Goal: Task Accomplishment & Management: Complete application form

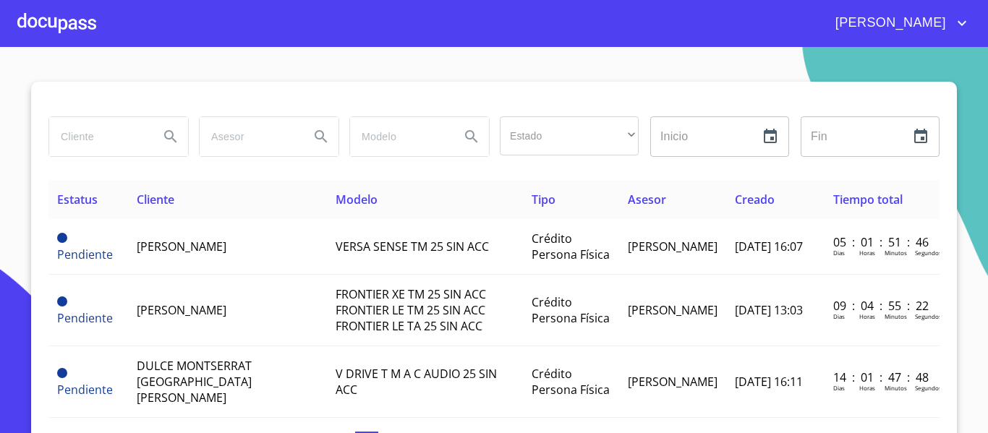
click at [62, 28] on div at bounding box center [56, 23] width 79 height 46
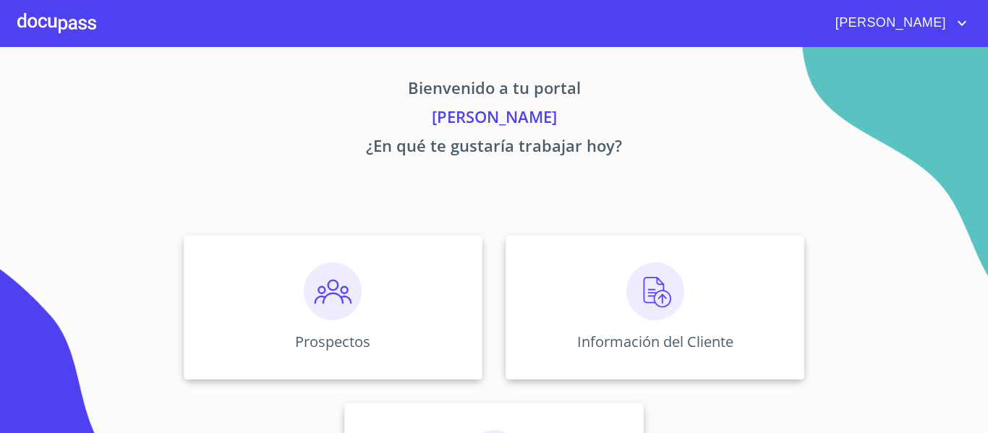
click at [61, 17] on div at bounding box center [56, 23] width 79 height 46
click at [640, 305] on img at bounding box center [656, 292] width 58 height 58
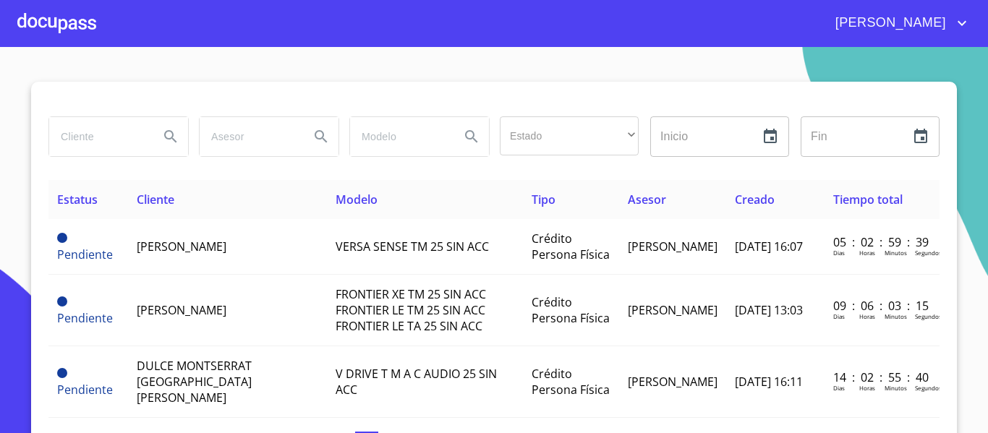
click at [83, 138] on input "search" at bounding box center [98, 136] width 98 height 39
type input "[PERSON_NAME]"
click at [162, 139] on icon "Search" at bounding box center [170, 136] width 17 height 17
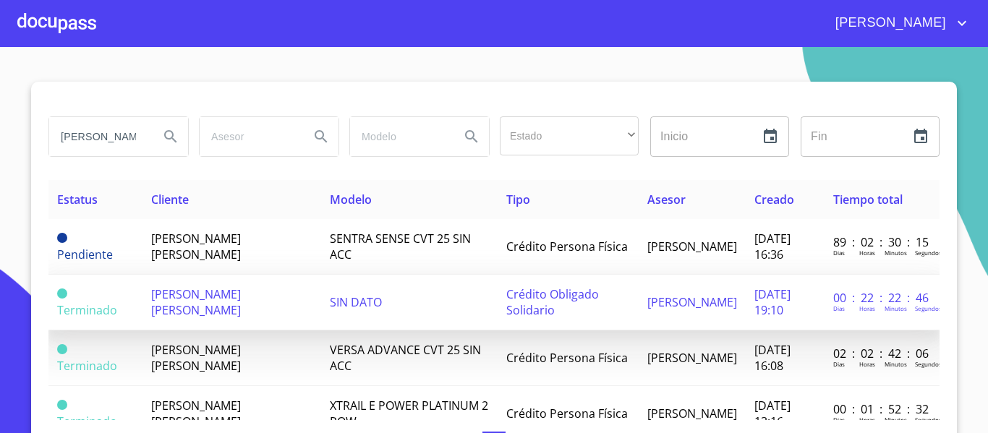
click at [190, 300] on span "[PERSON_NAME] [PERSON_NAME]" at bounding box center [196, 303] width 90 height 32
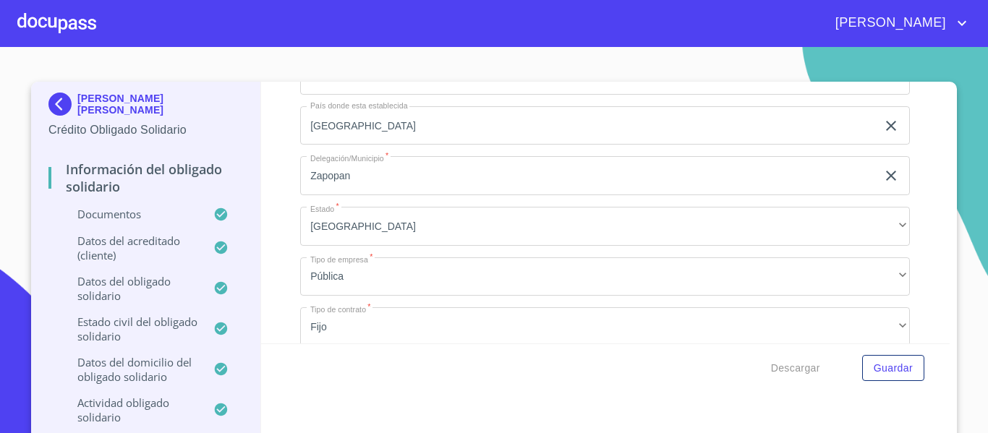
scroll to position [7071, 0]
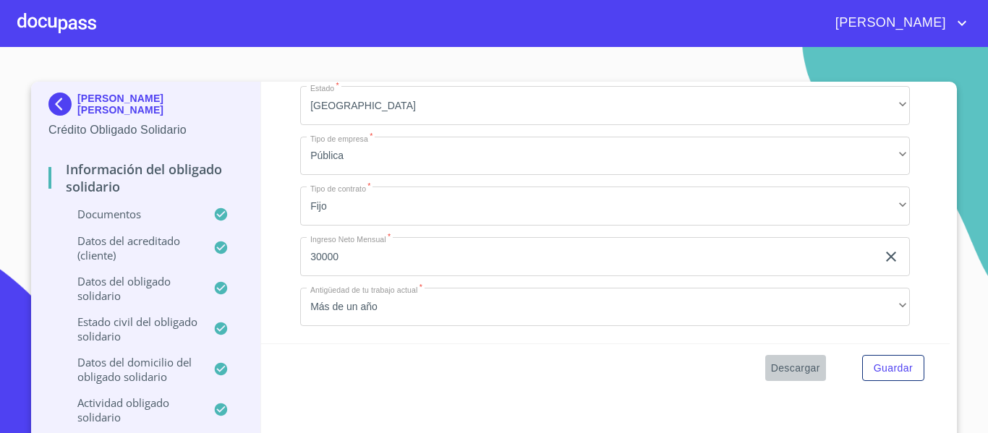
click at [798, 371] on span "Descargar" at bounding box center [795, 369] width 49 height 18
click at [878, 364] on span "Guardar" at bounding box center [893, 369] width 39 height 18
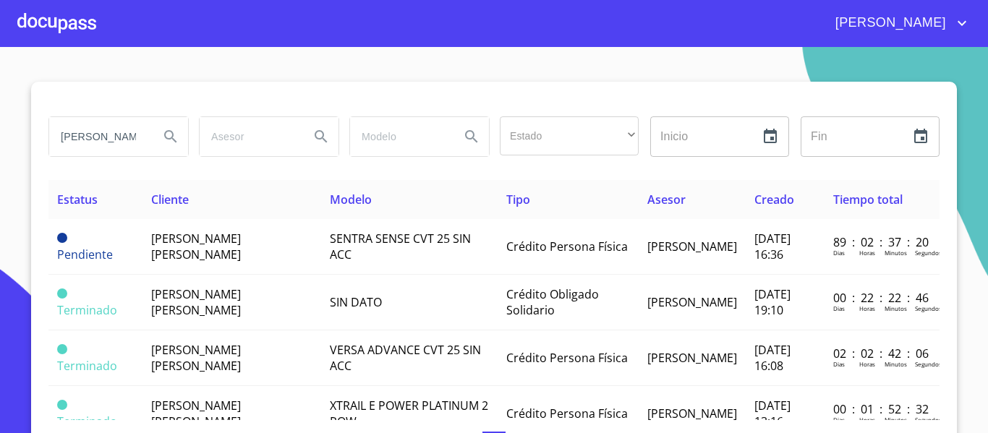
click at [66, 24] on div at bounding box center [56, 23] width 79 height 46
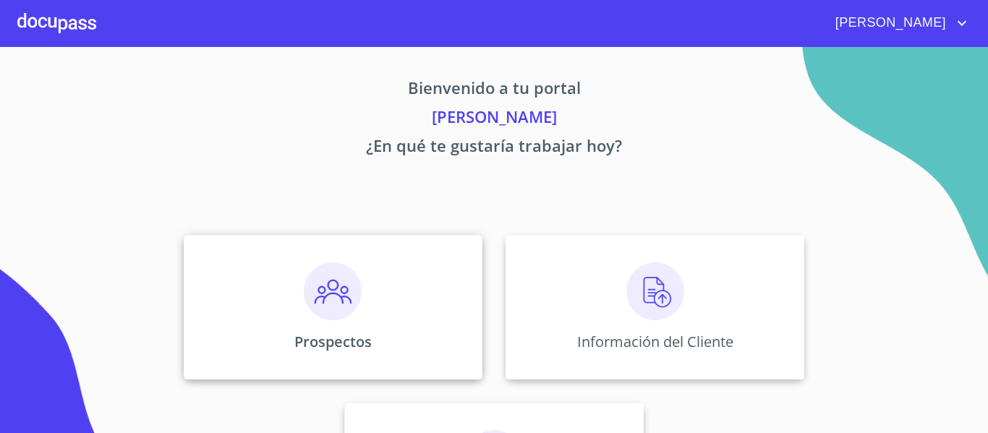
click at [314, 308] on img at bounding box center [333, 292] width 58 height 58
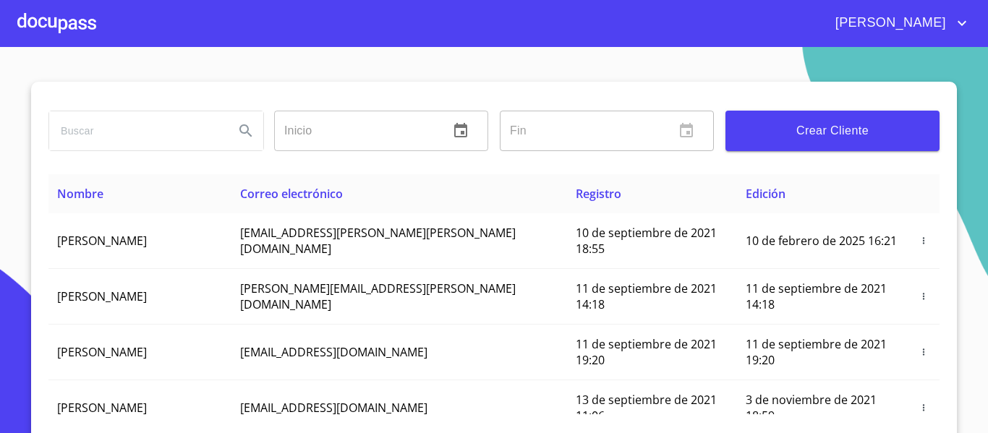
click at [131, 127] on input "search" at bounding box center [136, 130] width 174 height 39
type input "[PERSON_NAME] [PERSON_NAME]"
click at [240, 132] on icon "Search" at bounding box center [245, 130] width 17 height 17
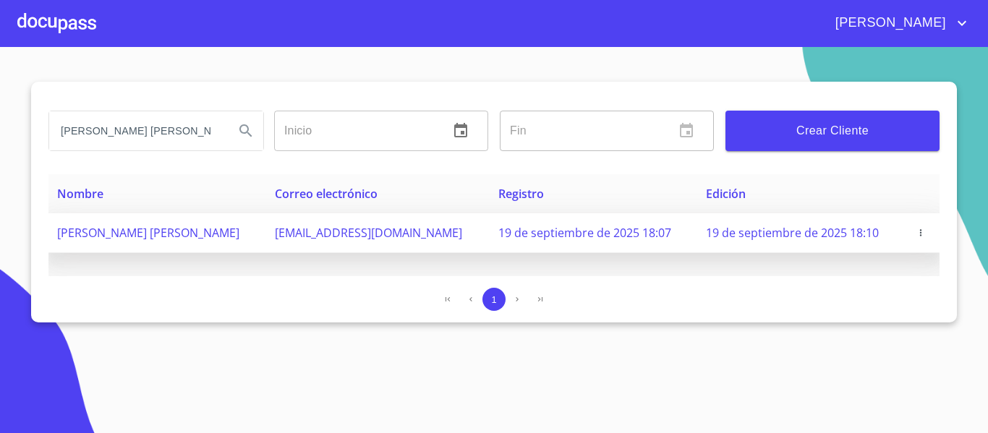
click at [917, 233] on icon "button" at bounding box center [921, 233] width 10 height 10
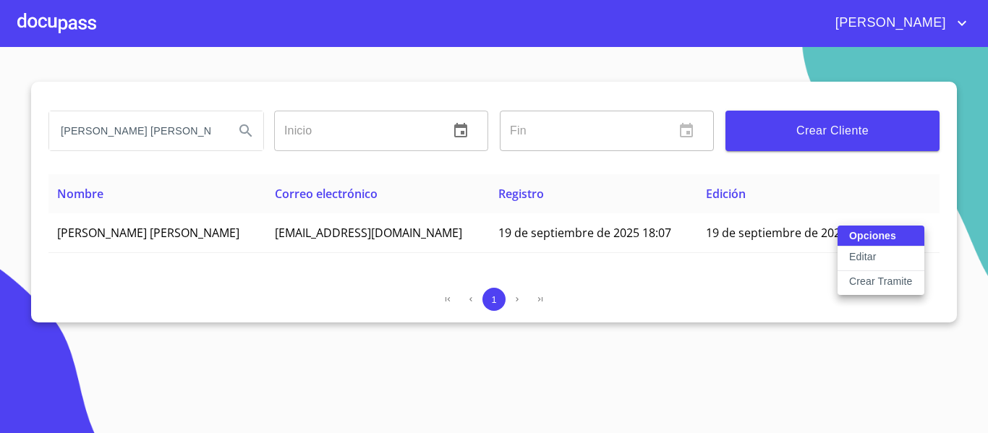
click at [891, 276] on p "Crear Tramite" at bounding box center [882, 281] width 64 height 14
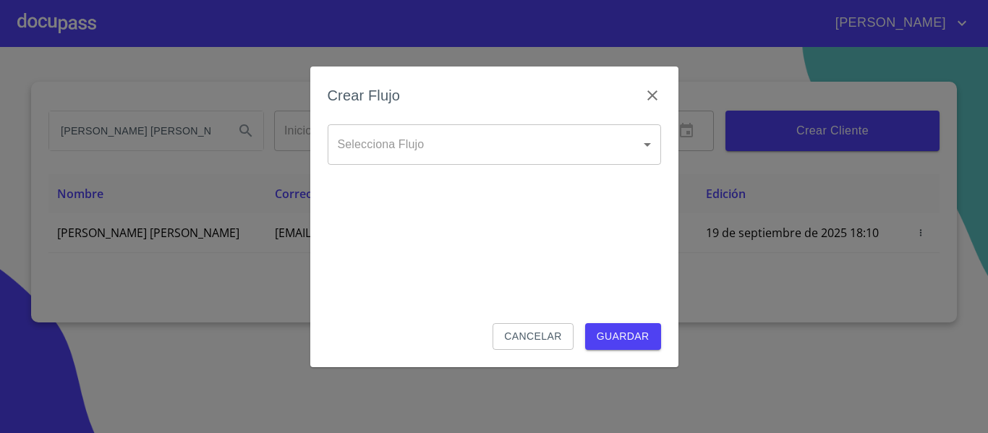
click at [642, 147] on body "[PERSON_NAME] [PERSON_NAME] Inicio ​ Fin ​ Crear Cliente Nombre Correo electrón…" at bounding box center [494, 216] width 988 height 433
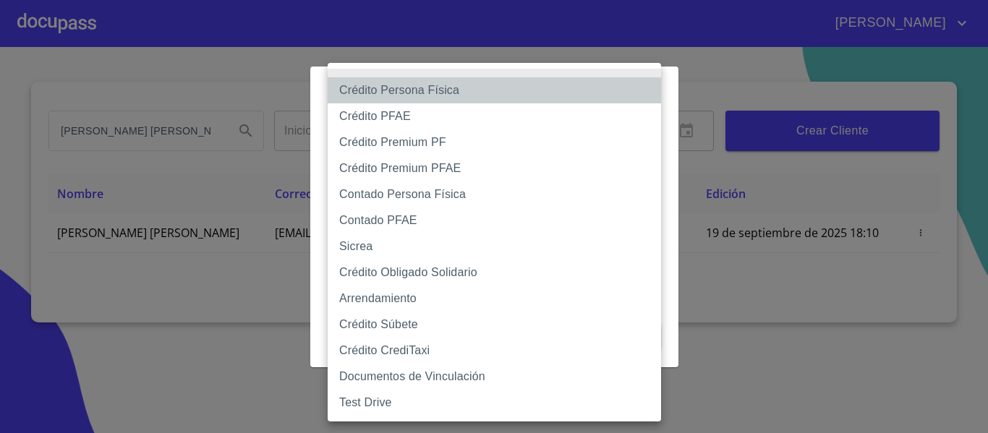
click at [421, 97] on li "Crédito Persona Física" at bounding box center [495, 90] width 334 height 26
type input "6009fb3c7d1714eb8809aa97"
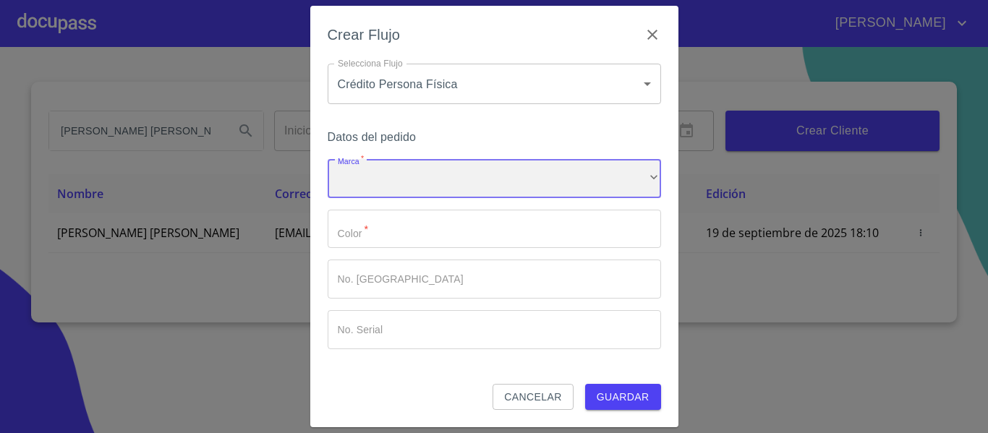
click at [416, 187] on div "​" at bounding box center [495, 178] width 334 height 39
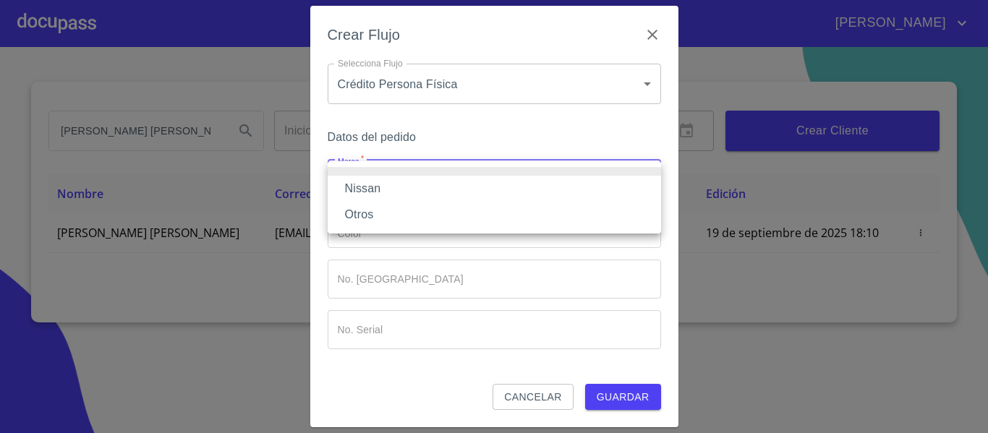
click at [405, 187] on li "Nissan" at bounding box center [495, 189] width 334 height 26
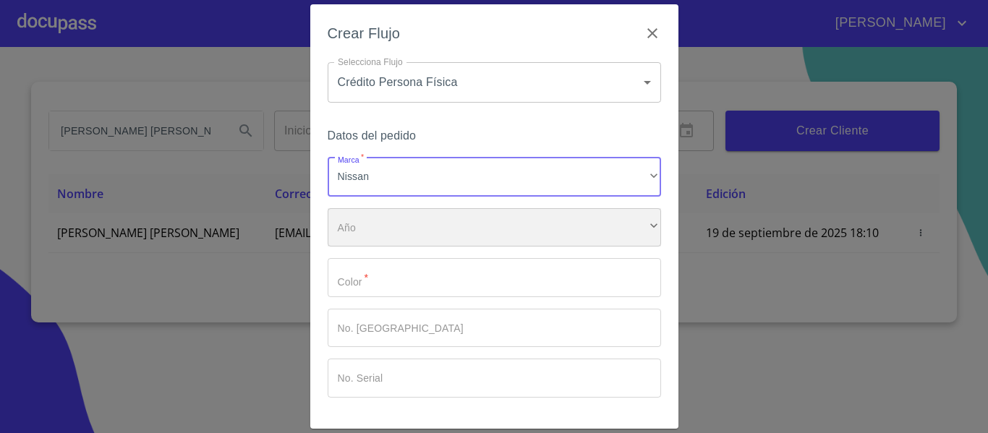
click at [410, 218] on div "​" at bounding box center [495, 227] width 334 height 39
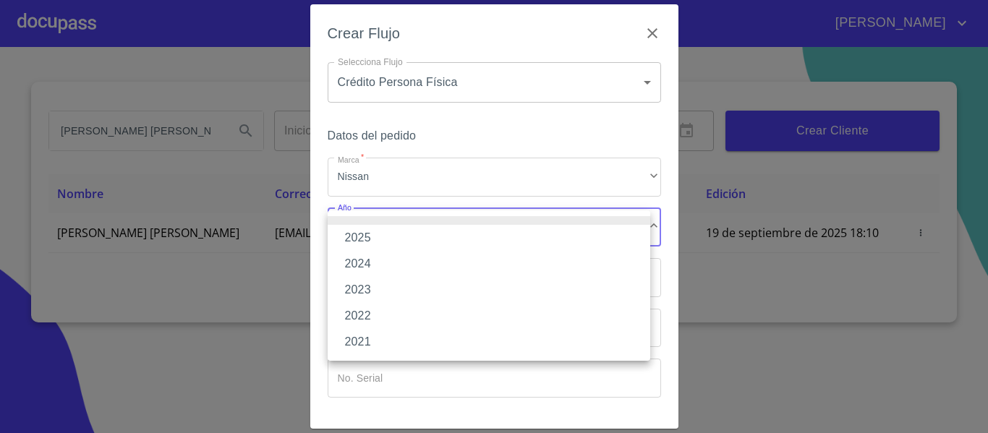
click at [388, 231] on li "2025" at bounding box center [489, 238] width 323 height 26
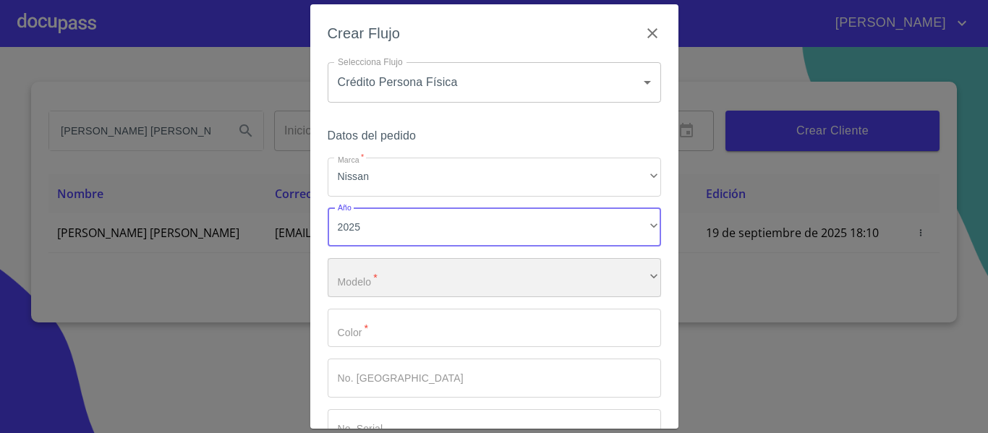
click at [396, 258] on div "​" at bounding box center [495, 277] width 334 height 39
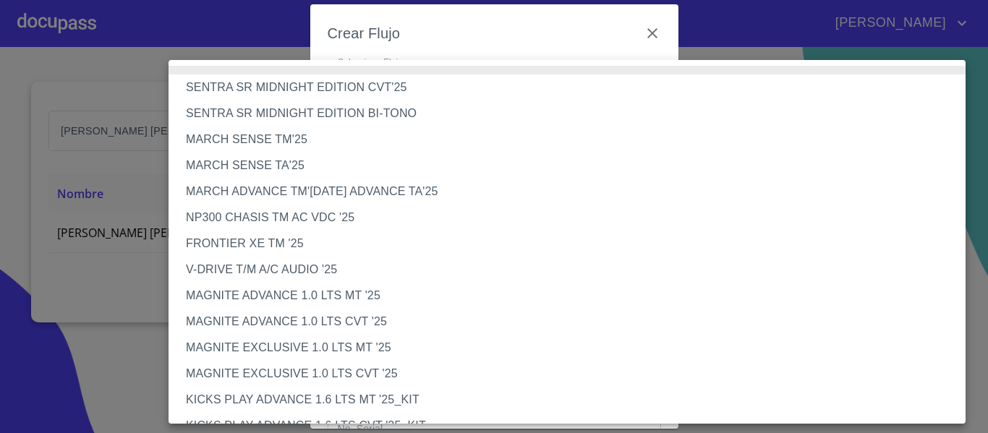
click at [261, 248] on li "FRONTIER XE TM '25" at bounding box center [573, 244] width 808 height 26
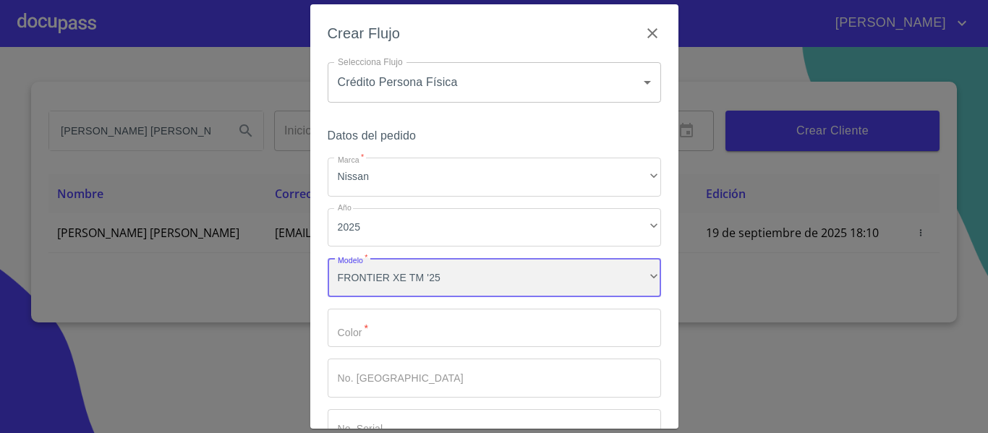
scroll to position [72, 0]
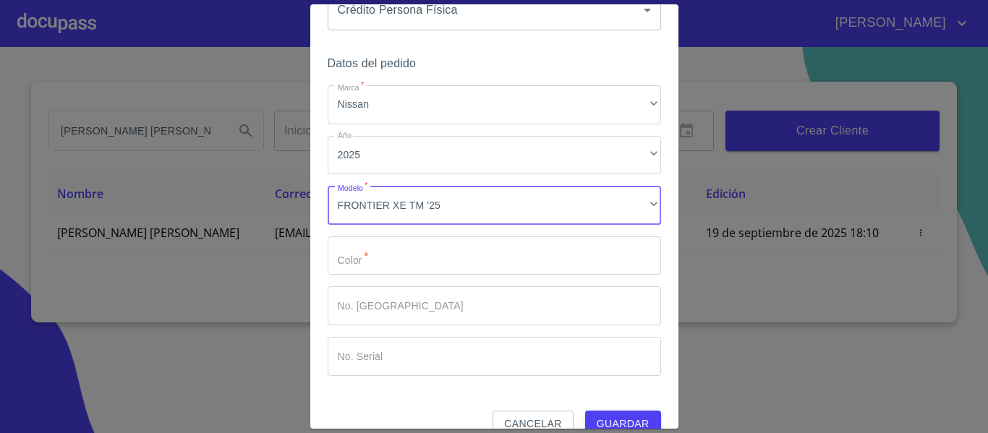
click at [368, 258] on input "Marca   *" at bounding box center [495, 256] width 334 height 39
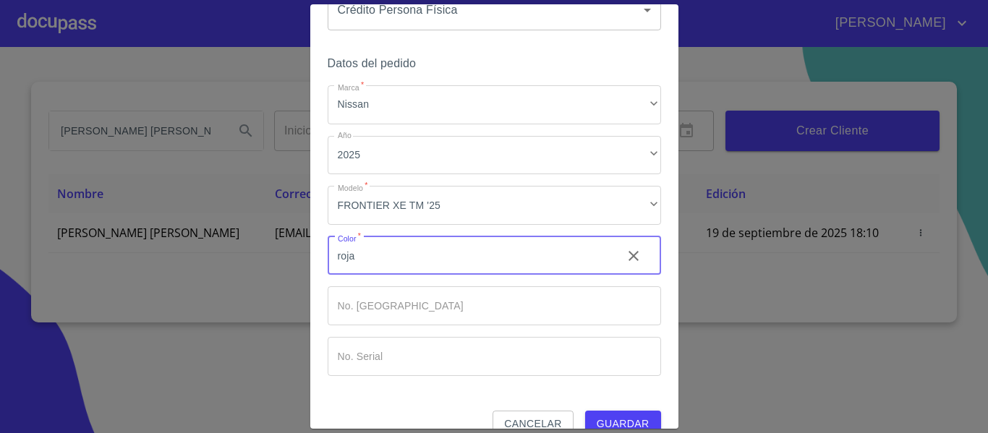
type input "roja"
click at [397, 336] on div "Marca   * Nissan ​ Año 2025 ​ Modelo   * FRONTIER XE TM '25 ​ Color   * roja ​ …" at bounding box center [495, 230] width 334 height 291
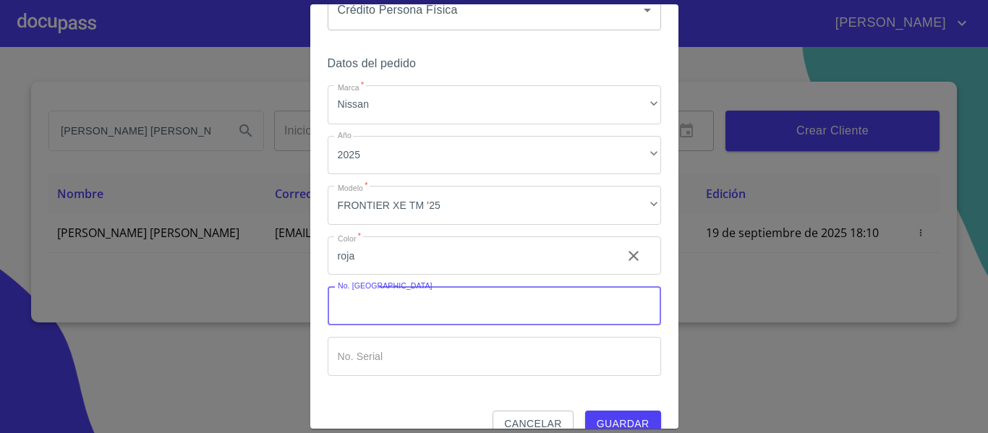
click at [399, 299] on input "Marca   *" at bounding box center [495, 306] width 334 height 39
type input "000000"
click at [412, 350] on input "Marca   *" at bounding box center [495, 356] width 334 height 39
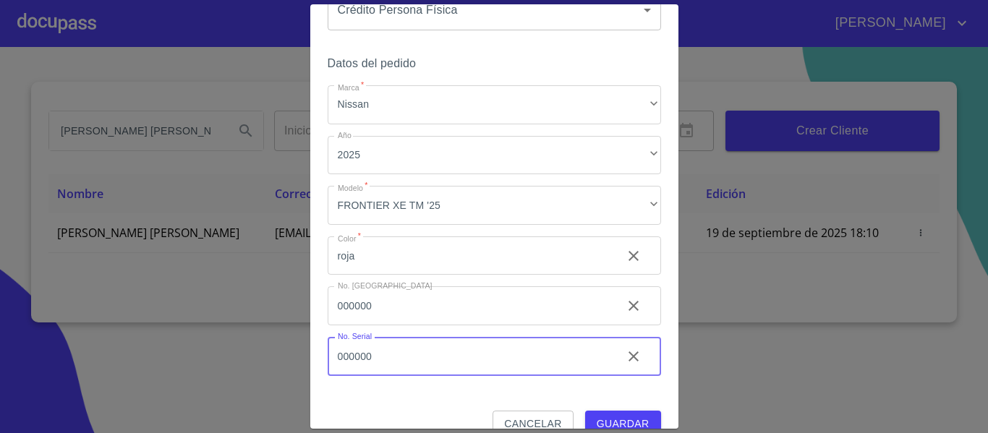
scroll to position [98, 0]
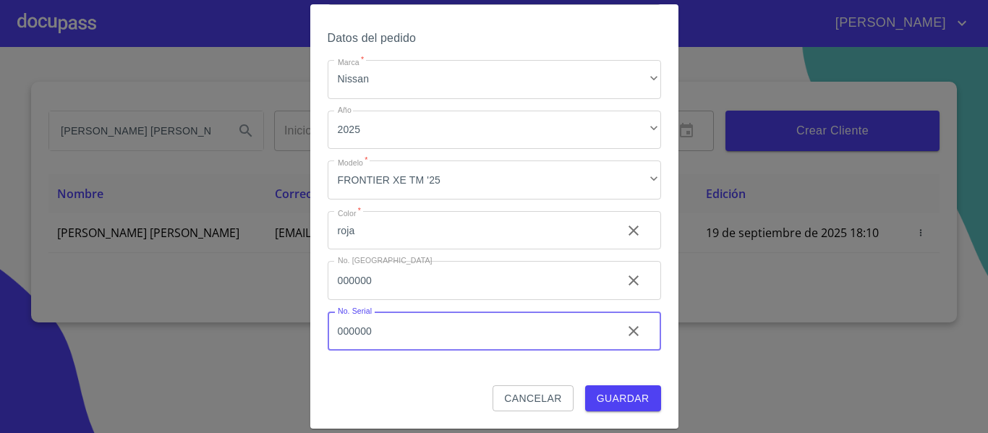
type input "000000"
click at [618, 393] on span "Guardar" at bounding box center [623, 399] width 53 height 18
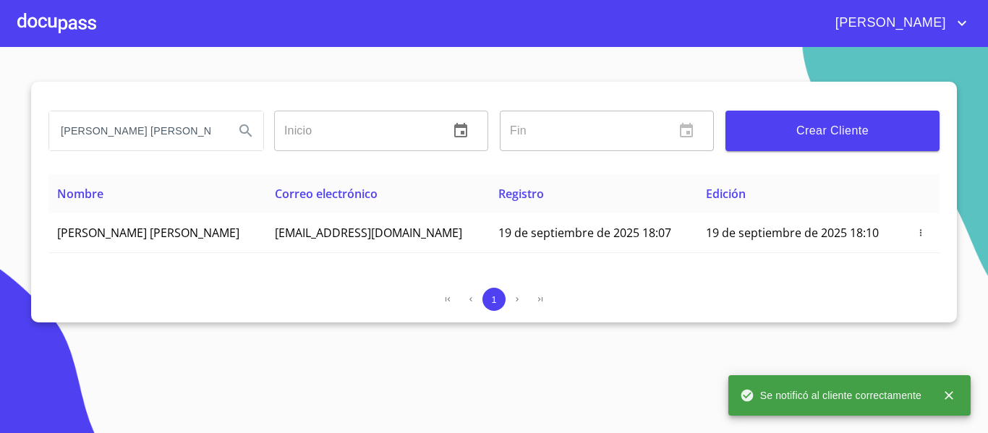
click at [72, 30] on div at bounding box center [56, 23] width 79 height 46
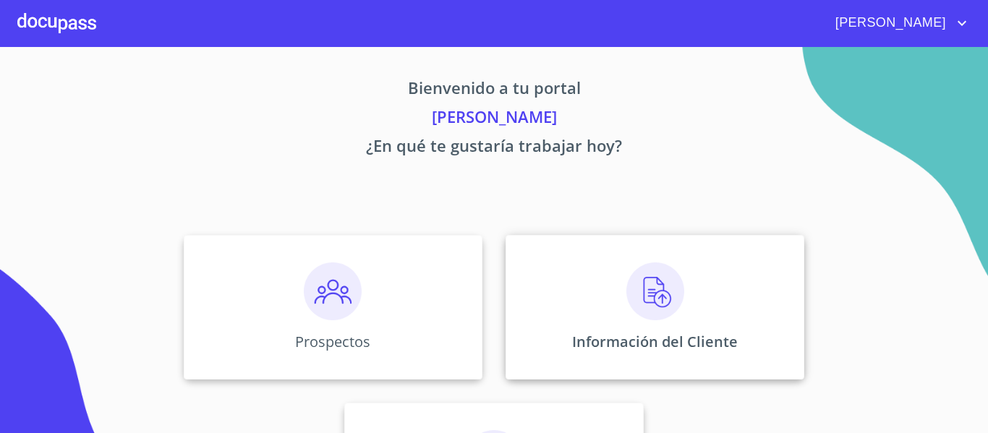
click at [642, 293] on img at bounding box center [656, 292] width 58 height 58
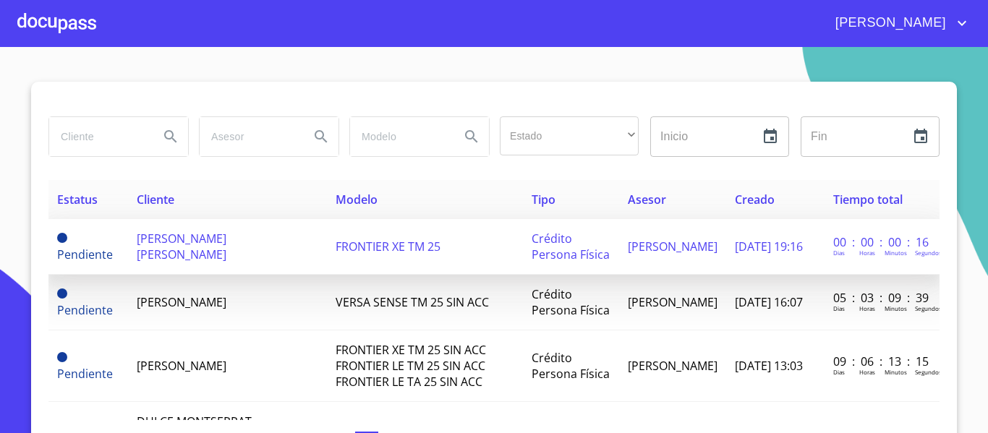
click at [191, 248] on td "[PERSON_NAME] [PERSON_NAME]" at bounding box center [227, 247] width 199 height 56
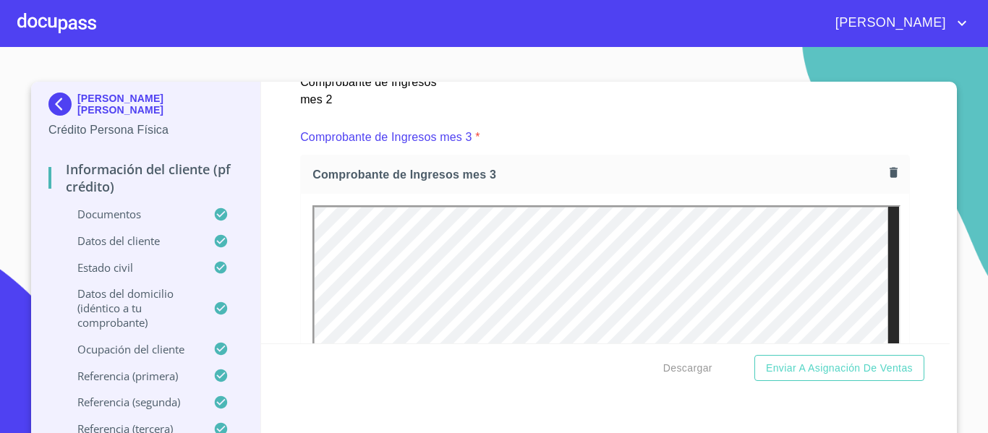
click at [284, 234] on div "Información del cliente (PF crédito) Documentos Documento de identificación.   …" at bounding box center [606, 213] width 690 height 262
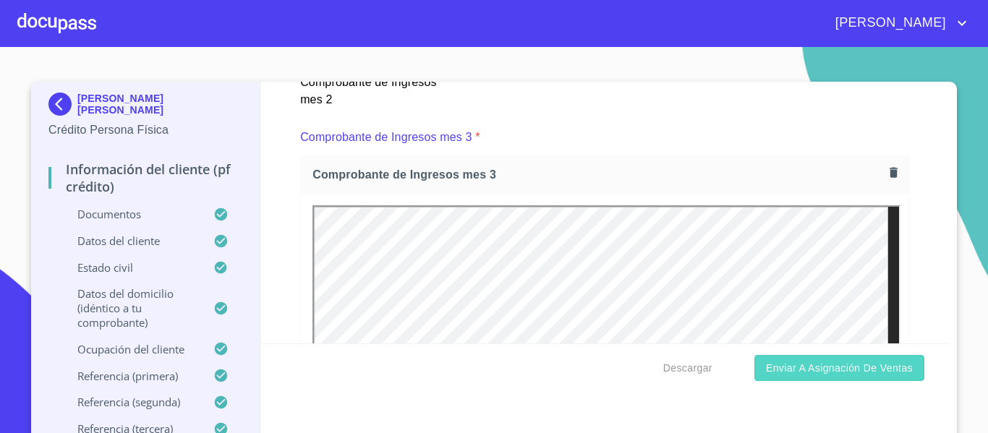
click at [794, 368] on span "Enviar a Asignación de Ventas" at bounding box center [839, 369] width 147 height 18
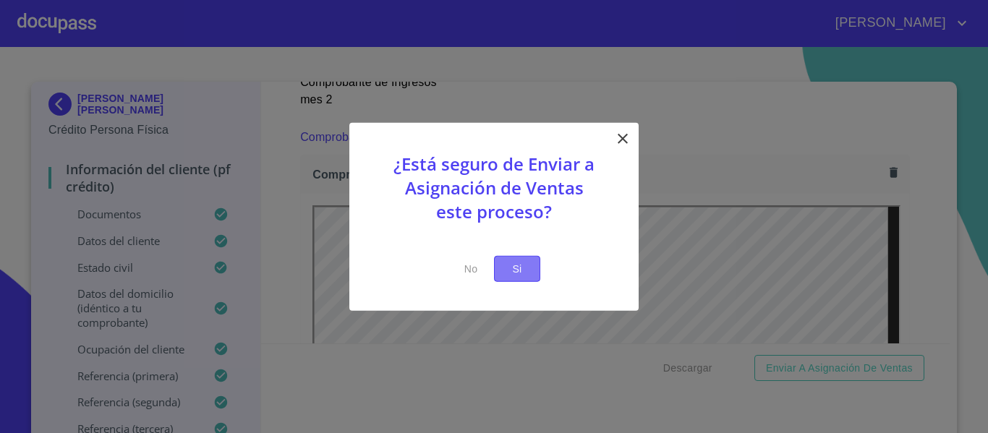
click at [520, 274] on span "Si" at bounding box center [517, 269] width 23 height 18
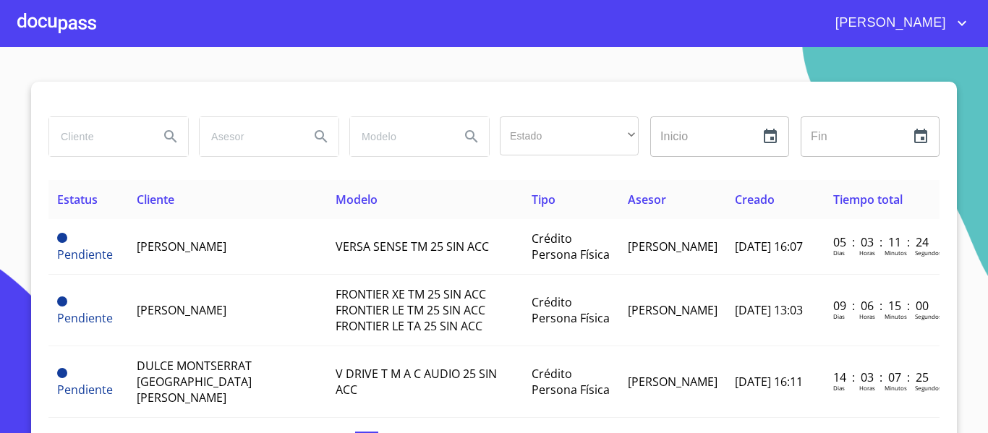
click at [77, 29] on div at bounding box center [56, 23] width 79 height 46
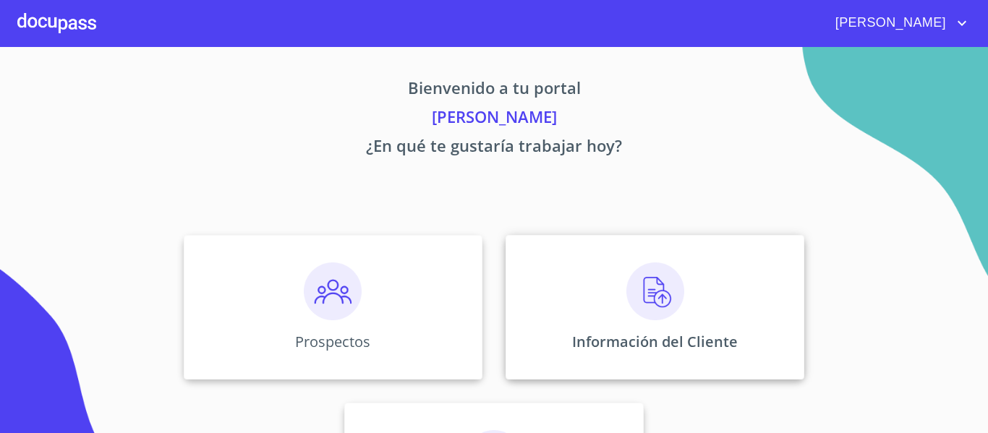
click at [645, 289] on img at bounding box center [656, 292] width 58 height 58
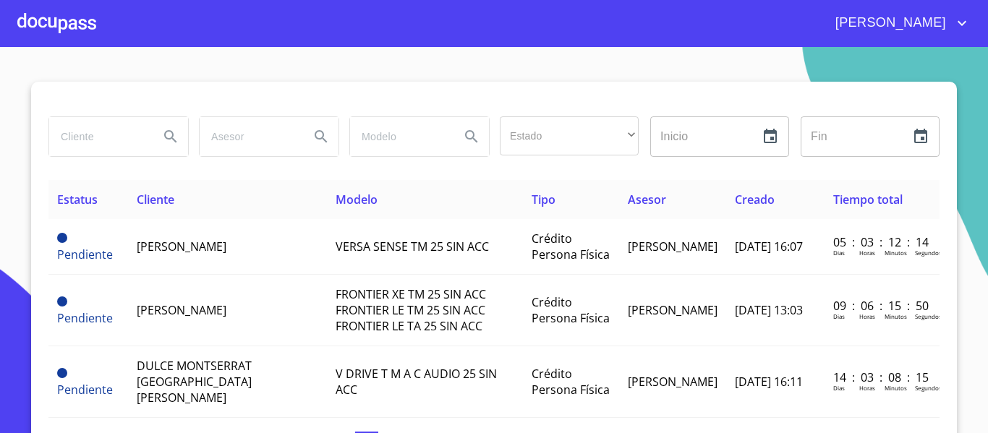
click at [73, 39] on div at bounding box center [56, 23] width 79 height 46
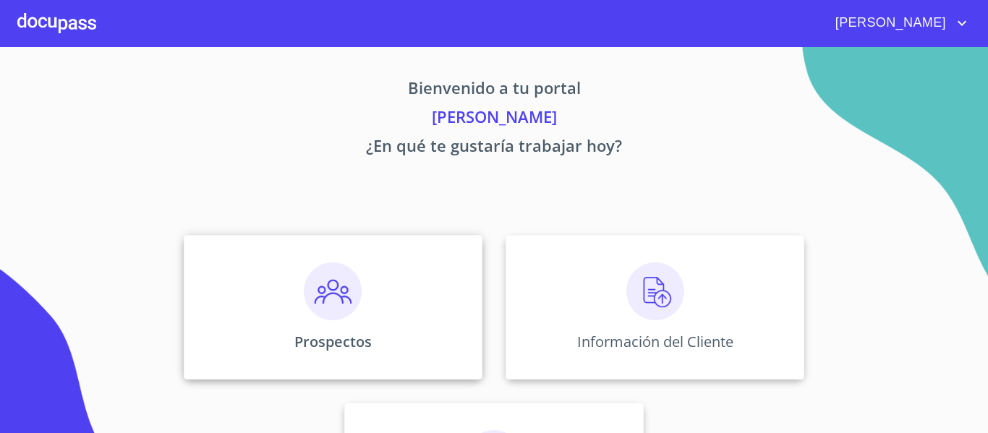
click at [327, 310] on img at bounding box center [333, 292] width 58 height 58
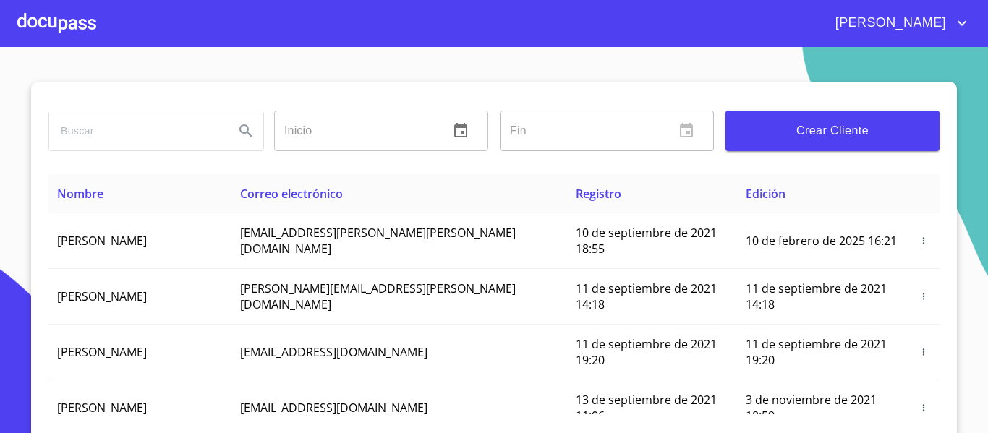
click at [140, 126] on input "search" at bounding box center [136, 130] width 174 height 39
type input "[PERSON_NAME] [PERSON_NAME]"
click at [239, 137] on icon "Search" at bounding box center [245, 130] width 17 height 17
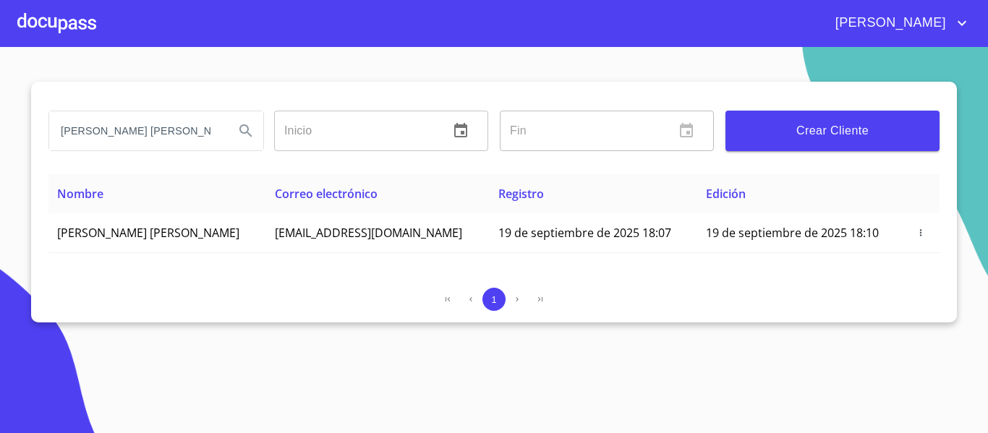
click at [161, 134] on input "[PERSON_NAME] [PERSON_NAME]" at bounding box center [136, 130] width 174 height 39
click at [74, 16] on div at bounding box center [56, 23] width 79 height 46
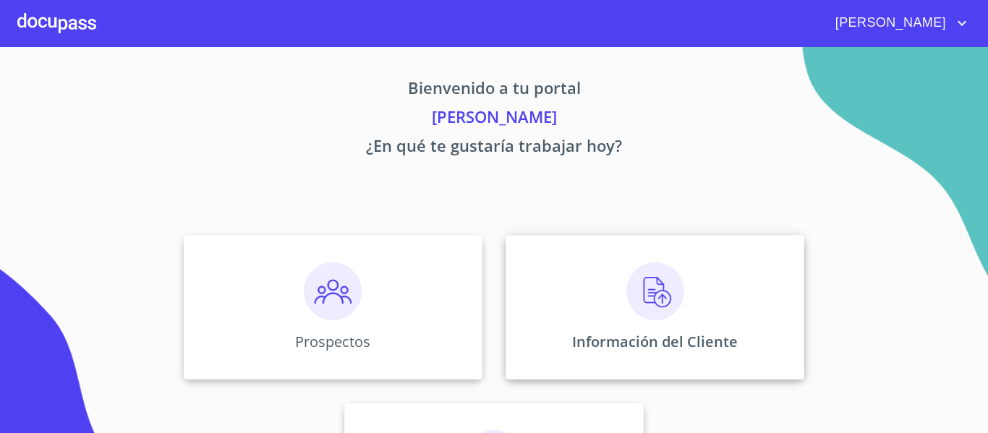
click at [661, 300] on img at bounding box center [656, 292] width 58 height 58
